Goal: Information Seeking & Learning: Learn about a topic

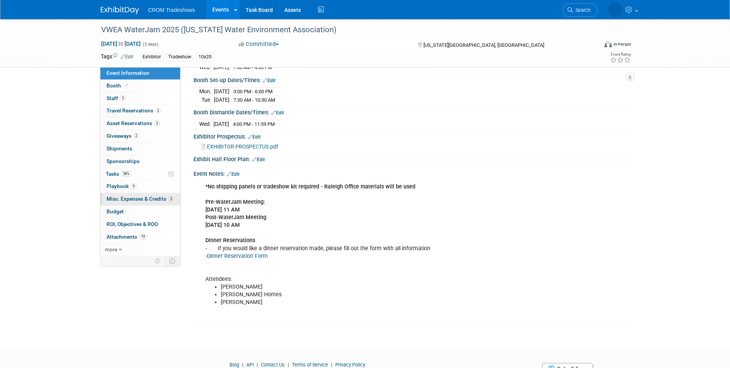
click at [154, 198] on span "Misc. Expenses & Credits 3" at bounding box center [140, 199] width 67 height 6
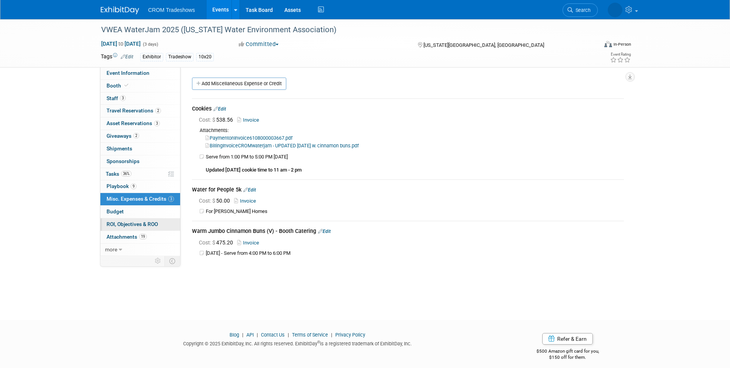
click at [119, 224] on span "ROI, Objectives & ROO 0" at bounding box center [132, 224] width 51 height 6
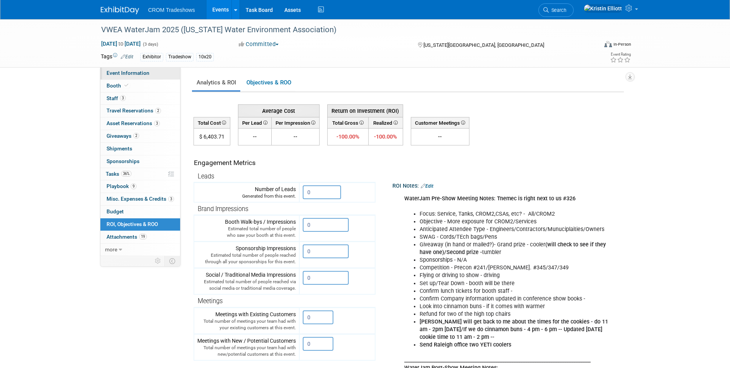
click at [135, 70] on span "Event Information" at bounding box center [128, 73] width 43 height 6
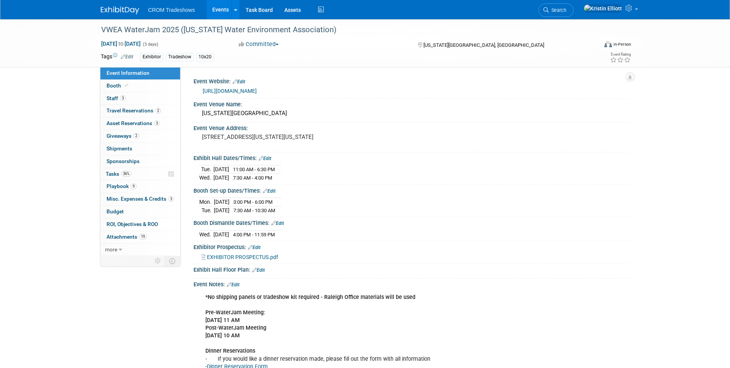
click at [124, 74] on span "Event Information" at bounding box center [128, 73] width 43 height 6
click at [34, 72] on div "VWEA WaterJam 2025 (Virginia Water Environment Association) Sep 8, 2025 to Sep …" at bounding box center [365, 232] width 730 height 427
click at [220, 4] on link "Events" at bounding box center [221, 9] width 28 height 19
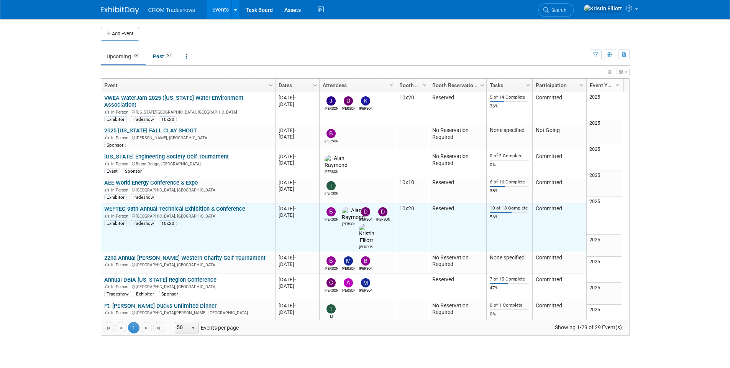
click at [160, 203] on td "WEFTEC 98th Annual Technical Exhibition & Conference WEFTEC 98th Annual Technic…" at bounding box center [188, 227] width 174 height 49
click at [160, 205] on link "WEFTEC 98th Annual Technical Exhibition & Conference" at bounding box center [174, 208] width 141 height 7
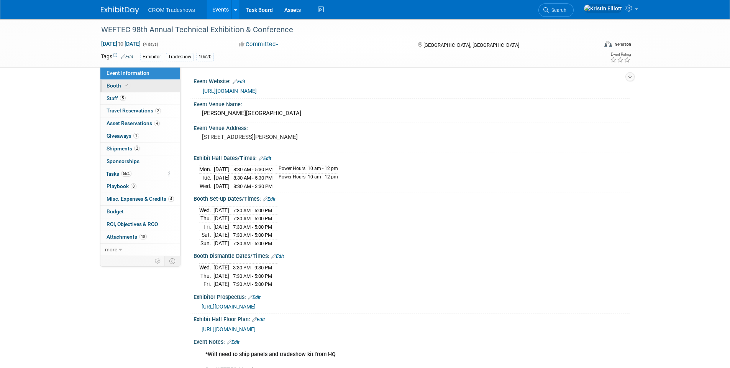
click at [129, 86] on span at bounding box center [126, 85] width 7 height 6
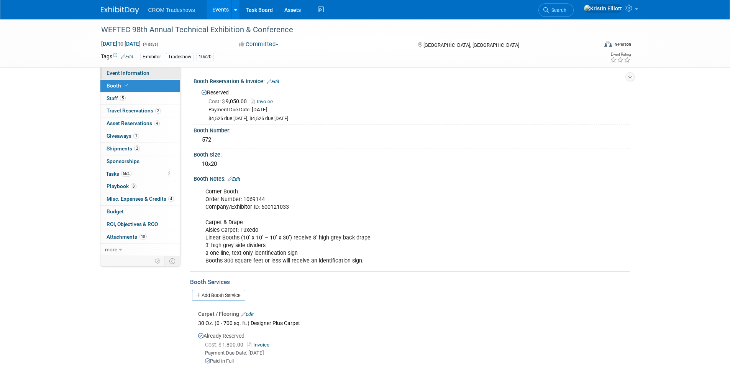
click at [117, 75] on span "Event Information" at bounding box center [128, 73] width 43 height 6
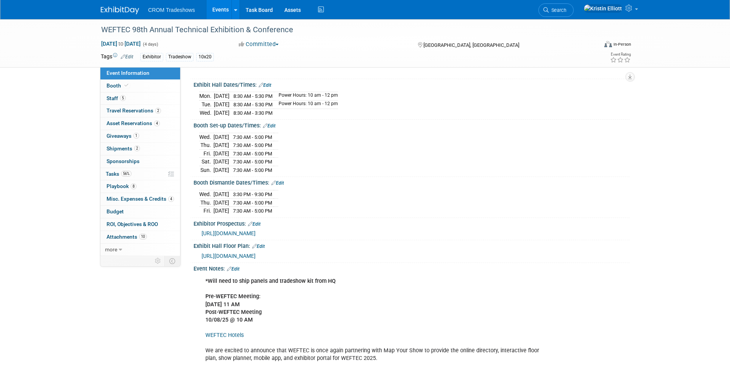
scroll to position [77, 0]
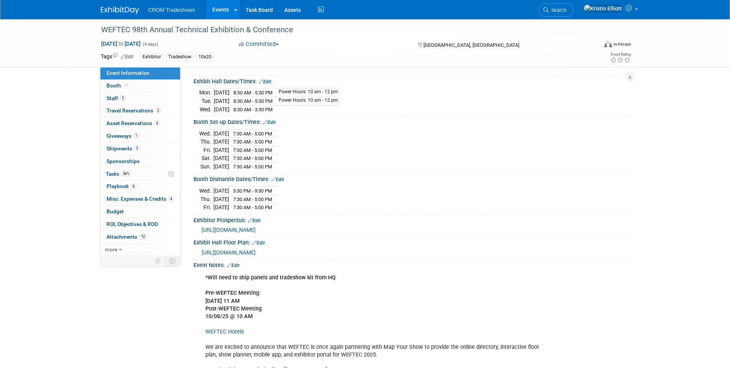
click at [256, 255] on span "https://weftec25.mapyourshow.com/8_0/exhview/index.cfm?hallID=OO" at bounding box center [229, 252] width 54 height 6
drag, startPoint x: 193, startPoint y: 248, endPoint x: 246, endPoint y: 249, distance: 52.9
click at [246, 246] on div "Exhibit Hall Floor Plan: Edit" at bounding box center [412, 242] width 436 height 10
copy div "Exhibit Hall Floor Plan"
drag, startPoint x: 354, startPoint y: 110, endPoint x: 183, endPoint y: 81, distance: 173.1
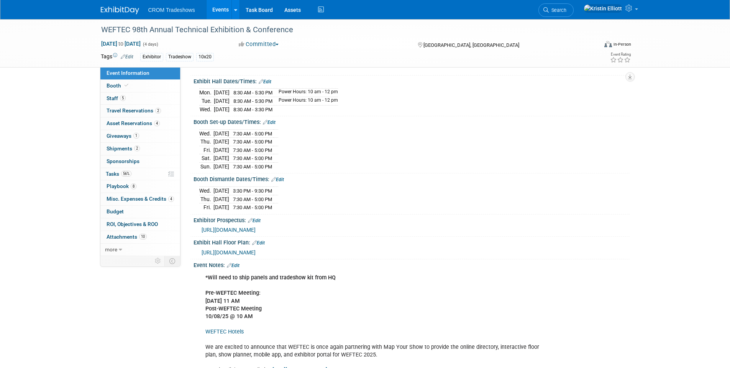
click at [183, 81] on div "Event Website: Edit https://www.weftec.org/ Event Venue Name: McCormick Place C…" at bounding box center [405, 84] width 449 height 189
copy div "Event Website: Edit https://www.weftec.org/ Event Venue Name: McCormick Place C…"
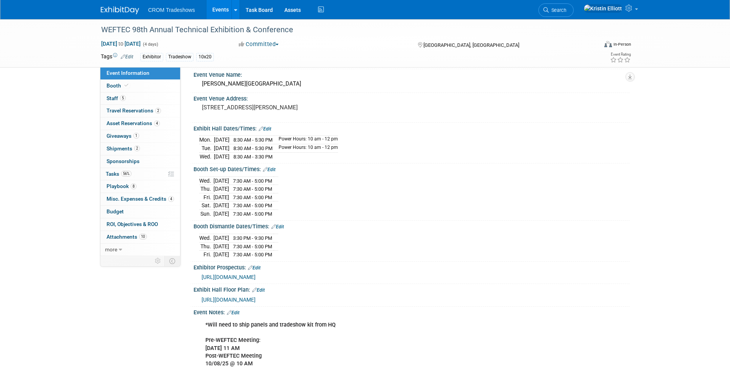
scroll to position [0, 0]
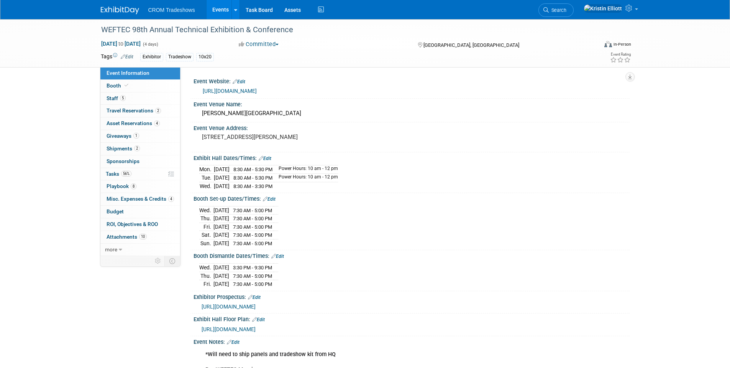
click at [143, 73] on span "Event Information" at bounding box center [128, 73] width 43 height 6
click at [144, 84] on link "Booth" at bounding box center [140, 86] width 80 height 12
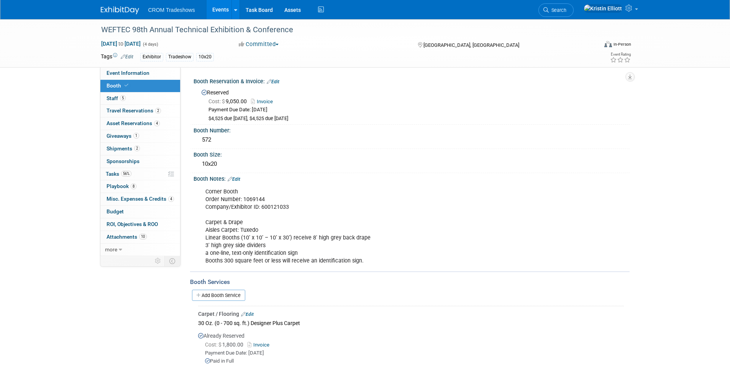
click at [221, 8] on link "Events" at bounding box center [221, 9] width 28 height 19
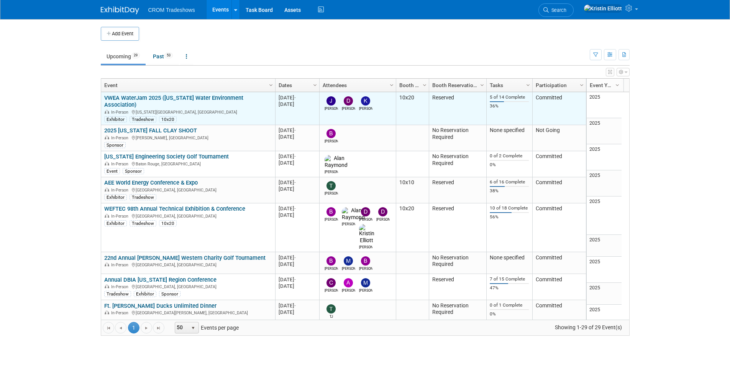
click at [169, 96] on link "VWEA WaterJam 2025 ([US_STATE] Water Environment Association)" at bounding box center [173, 101] width 139 height 14
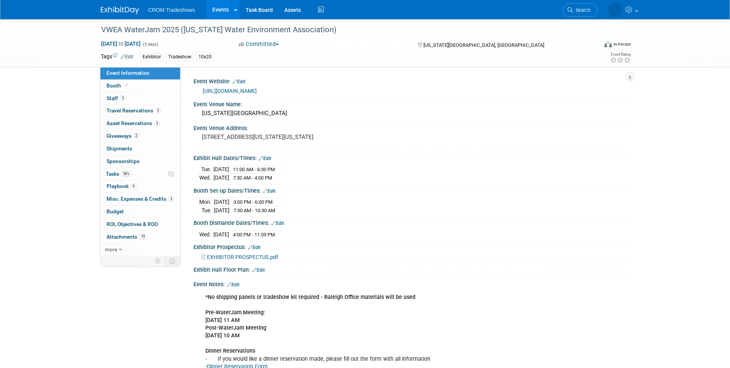
click at [15, 30] on div "VWEA WaterJam 2025 (Virginia Water Environment Association) Sep 8, 2025 to Sep …" at bounding box center [365, 43] width 730 height 48
click at [215, 15] on link "Events" at bounding box center [221, 9] width 28 height 19
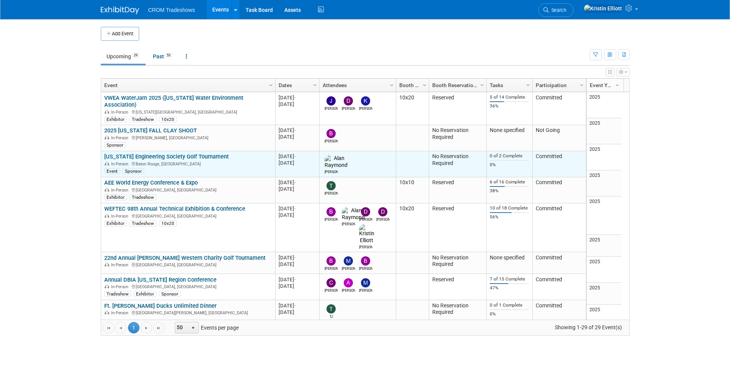
click at [151, 153] on link "[US_STATE] Engineering Society Golf Tournament" at bounding box center [166, 156] width 125 height 7
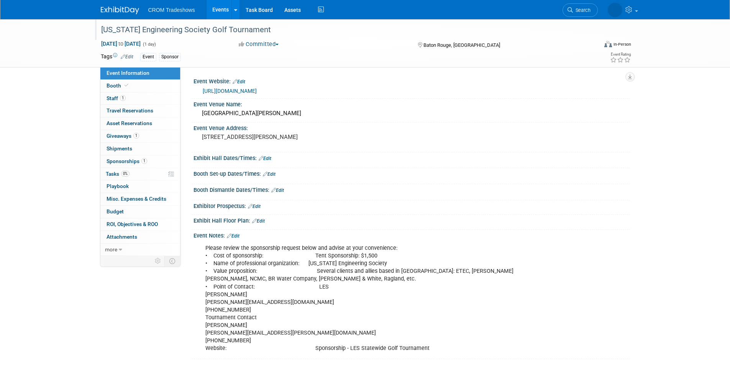
click at [179, 28] on div "[US_STATE] Engineering Society Golf Tournament" at bounding box center [343, 30] width 488 height 14
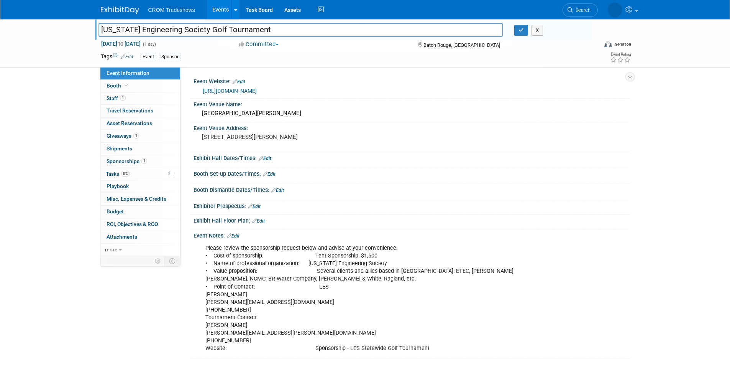
click at [179, 28] on input "[US_STATE] Engineering Society Golf Tournament" at bounding box center [301, 29] width 405 height 13
click at [126, 101] on link "1 Staff 1" at bounding box center [140, 98] width 80 height 12
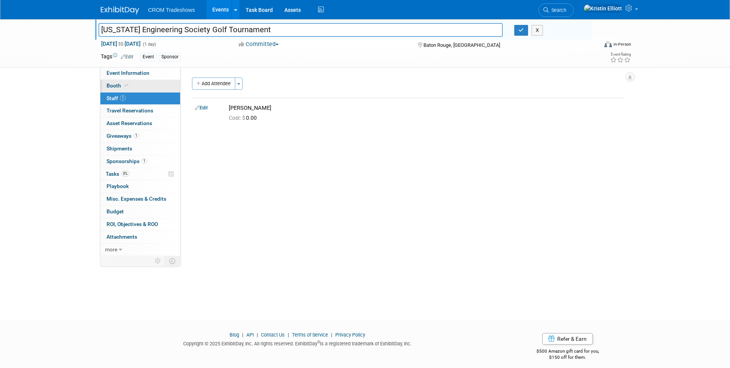
click at [128, 87] on span at bounding box center [126, 85] width 7 height 6
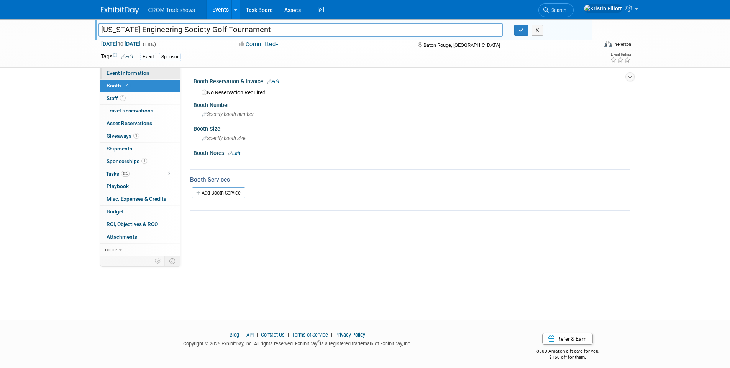
click at [130, 76] on span "Event Information" at bounding box center [128, 73] width 43 height 6
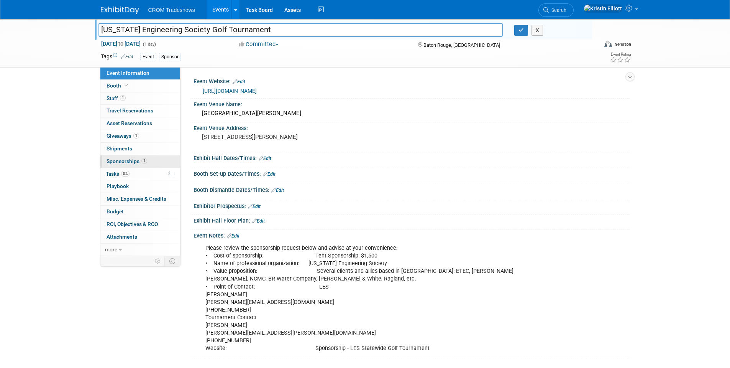
click at [136, 161] on span "Sponsorships 1" at bounding box center [127, 161] width 41 height 6
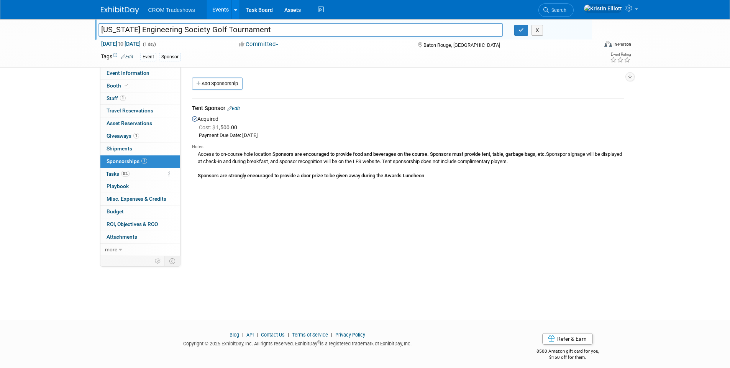
click at [195, 199] on div "Event Website: Edit https://www.les-state.org/2025-les-statewide-golf-tournamen…" at bounding box center [405, 161] width 449 height 189
click at [208, 181] on div "Notes: Access to on-course hole location. Sponsors are encouraged to provide fo…" at bounding box center [408, 160] width 432 height 41
drag, startPoint x: 439, startPoint y: 179, endPoint x: 199, endPoint y: 155, distance: 242.0
click at [199, 155] on div "Access to on-course hole location. Sponsors are encouraged to provide food and …" at bounding box center [408, 164] width 432 height 29
copy div "Access to on-course hole location. Sponsors are encouraged to provide food and …"
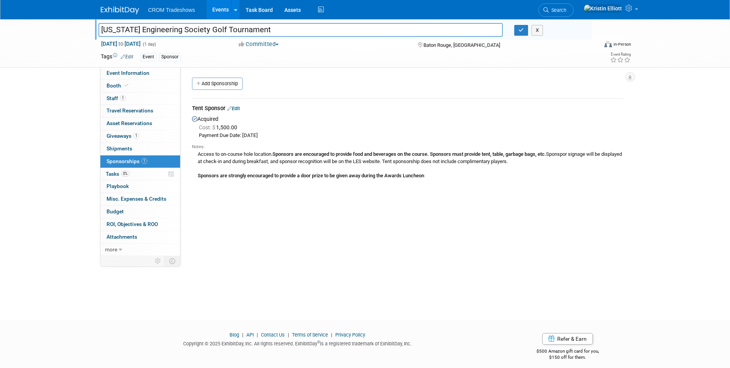
click at [38, 145] on div "Louisiana Engineering Society Golf Tournament Louisiana Engineering Society Gol…" at bounding box center [365, 162] width 730 height 287
click at [222, 8] on link "Events" at bounding box center [221, 9] width 28 height 19
